Goal: Information Seeking & Learning: Learn about a topic

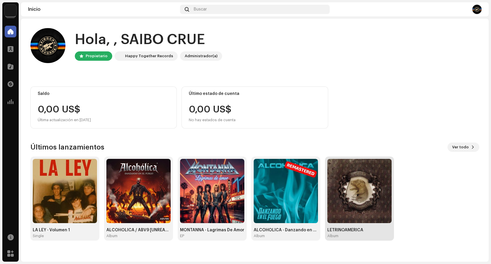
click at [344, 189] on img at bounding box center [359, 191] width 64 height 64
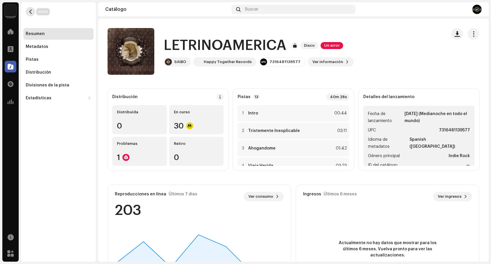
click at [32, 12] on span "button" at bounding box center [30, 11] width 4 height 5
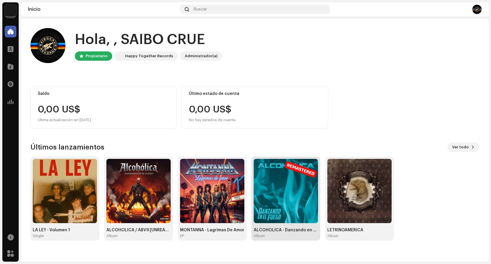
click at [293, 199] on img at bounding box center [286, 191] width 64 height 64
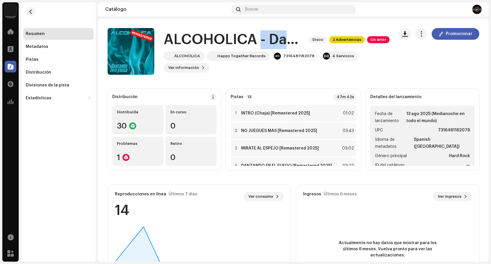
drag, startPoint x: 259, startPoint y: 41, endPoint x: 302, endPoint y: 39, distance: 42.7
click at [302, 39] on h1 "ALCOHOLICA - Danzando en el Fuego - REMASTERED" at bounding box center [234, 39] width 141 height 19
click at [281, 39] on h1 "ALCOHOLICA - Danzando en el Fuego - REMASTERED" at bounding box center [234, 39] width 141 height 19
click at [28, 10] on button "button" at bounding box center [30, 11] width 9 height 9
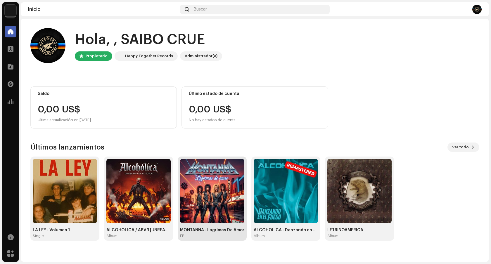
click at [209, 234] on div "EP" at bounding box center [212, 236] width 64 height 5
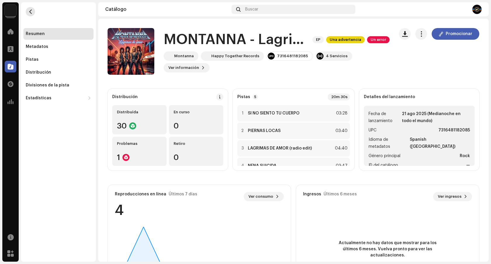
click at [33, 15] on button "button" at bounding box center [30, 11] width 9 height 9
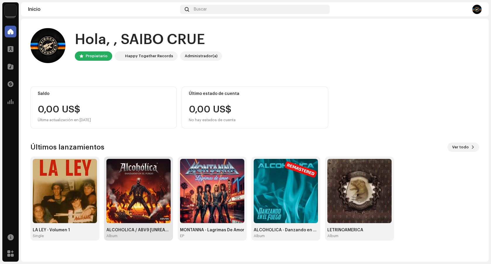
click at [138, 197] on img at bounding box center [138, 191] width 64 height 64
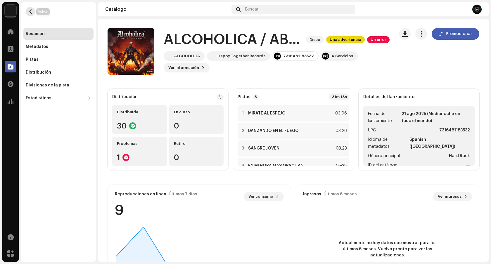
click at [26, 11] on button "button" at bounding box center [30, 11] width 9 height 9
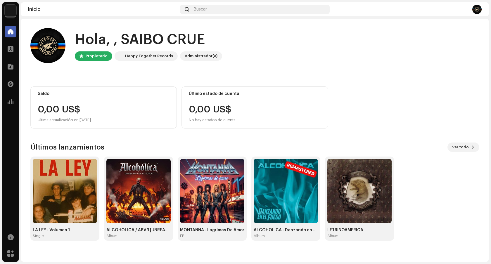
click at [479, 8] on img at bounding box center [477, 9] width 9 height 9
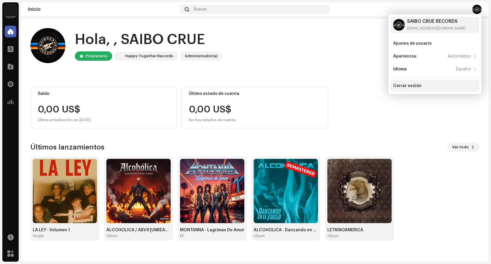
click at [407, 87] on div "Cerrar sesión" at bounding box center [407, 86] width 28 height 5
